Goal: Register for event/course

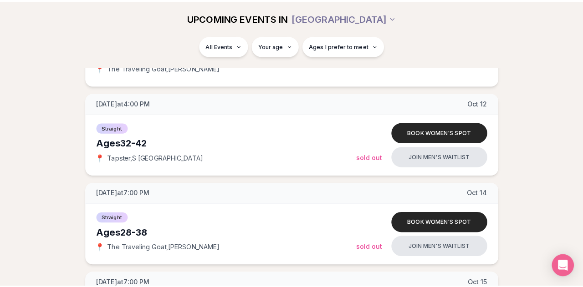
scroll to position [1063, 0]
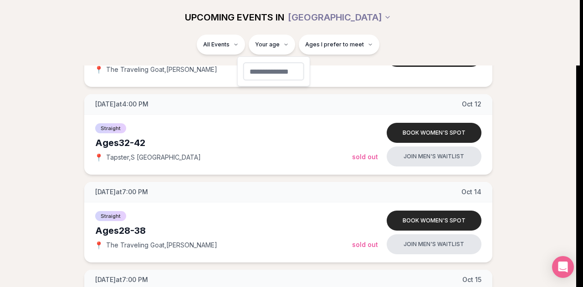
type input "**"
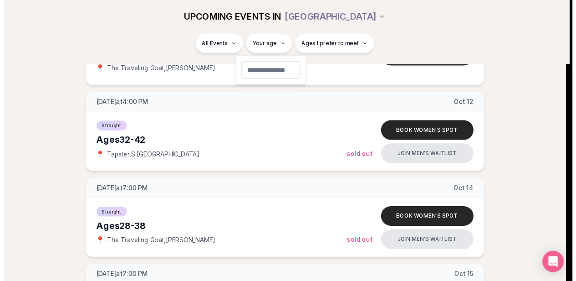
scroll to position [171, 0]
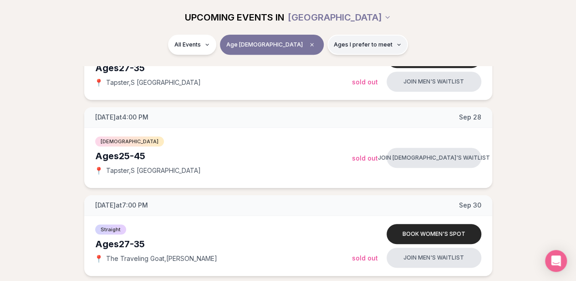
click at [334, 41] on span "Ages I prefer to meet" at bounding box center [363, 44] width 59 height 7
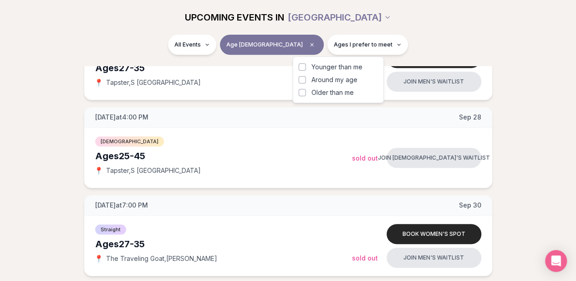
click at [329, 80] on span "Around my age" at bounding box center [335, 79] width 46 height 9
click at [306, 80] on button "Around my age" at bounding box center [302, 79] width 7 height 7
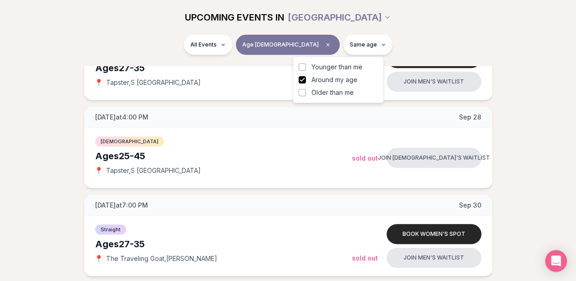
click at [333, 66] on span "Younger than me" at bounding box center [337, 66] width 51 height 9
click at [306, 66] on button "Younger than me" at bounding box center [302, 66] width 7 height 7
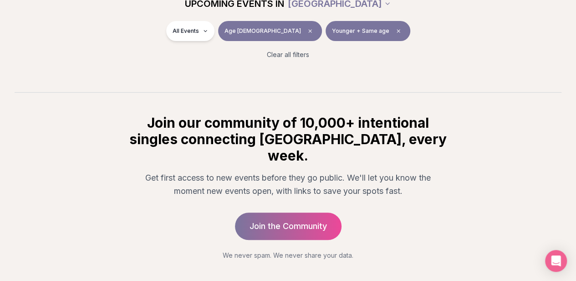
click at [400, 39] on div "All Events Age [DEMOGRAPHIC_DATA] Younger + Same age" at bounding box center [288, 33] width 510 height 24
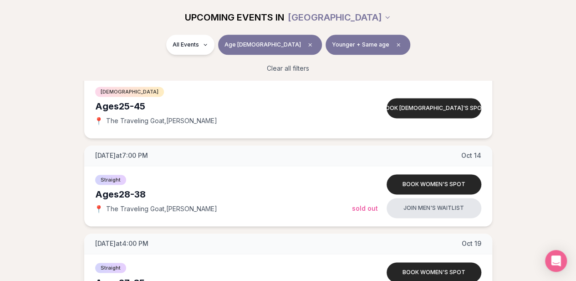
scroll to position [589, 0]
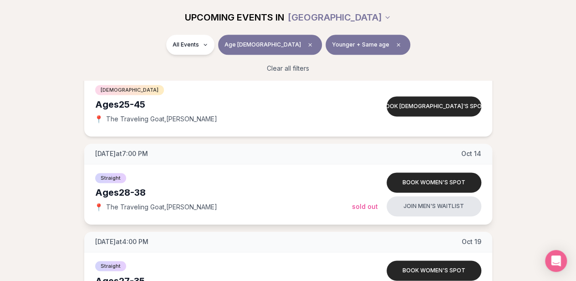
click at [307, 181] on div "Straight Ages [DEMOGRAPHIC_DATA] 📍 The Traveling Goat , [PERSON_NAME]" at bounding box center [223, 194] width 257 height 46
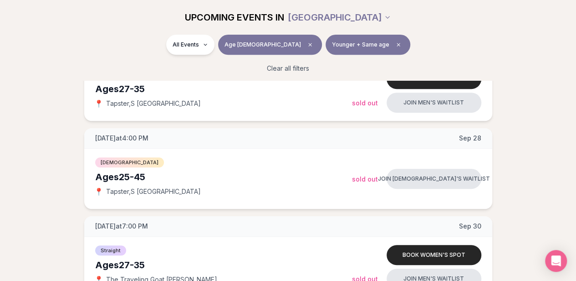
scroll to position [9, 0]
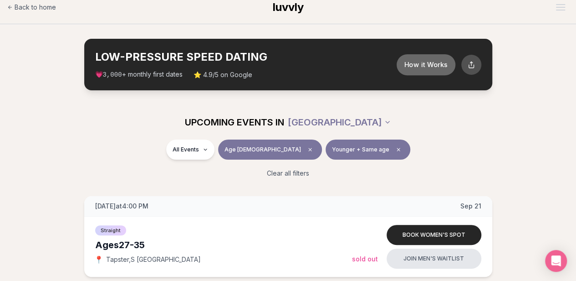
click at [416, 58] on button "How it Works" at bounding box center [425, 64] width 59 height 21
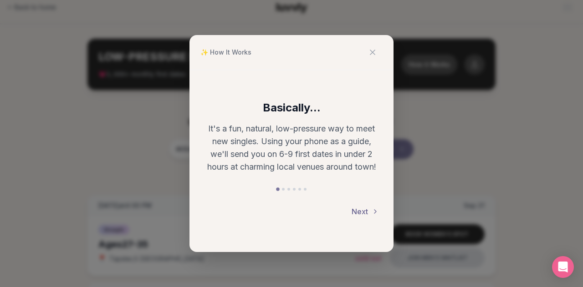
click at [368, 209] on button "Next" at bounding box center [365, 212] width 27 height 20
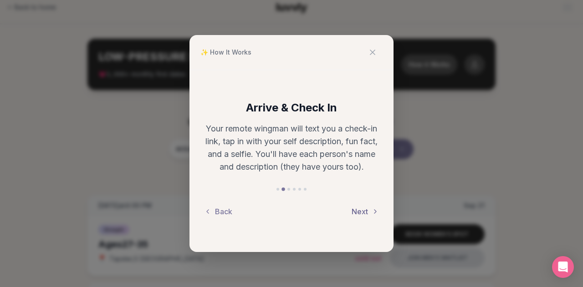
click at [368, 209] on button "Next" at bounding box center [365, 212] width 27 height 20
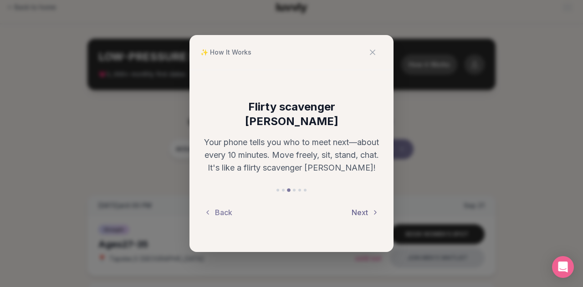
click at [365, 208] on button "Next" at bounding box center [365, 213] width 27 height 20
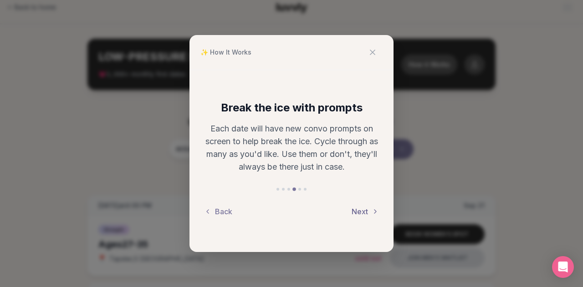
click at [365, 208] on button "Next" at bounding box center [365, 212] width 27 height 20
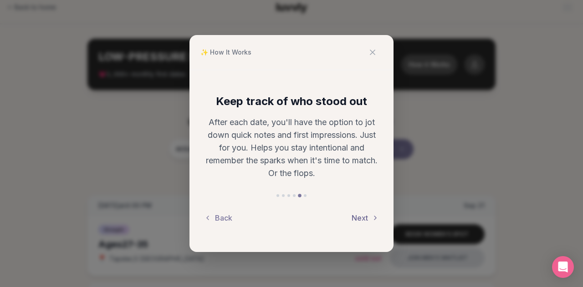
click at [365, 221] on button "Next" at bounding box center [365, 218] width 27 height 20
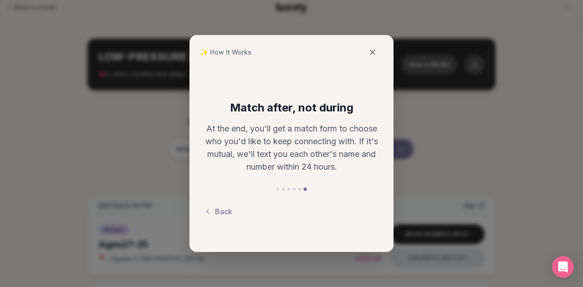
click at [367, 56] on button at bounding box center [373, 52] width 20 height 20
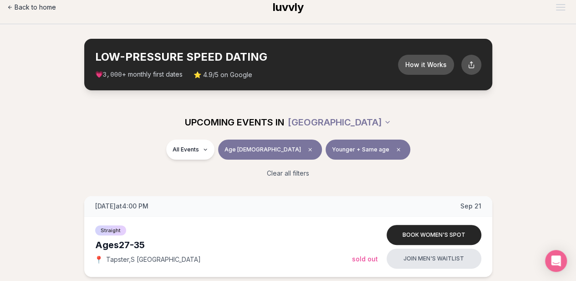
click at [30, 6] on span "Back to home" at bounding box center [35, 7] width 41 height 9
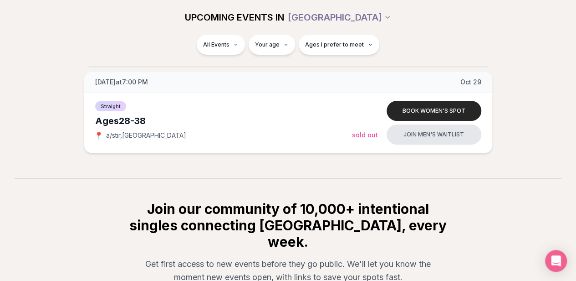
scroll to position [1681, 0]
